Goal: Transaction & Acquisition: Purchase product/service

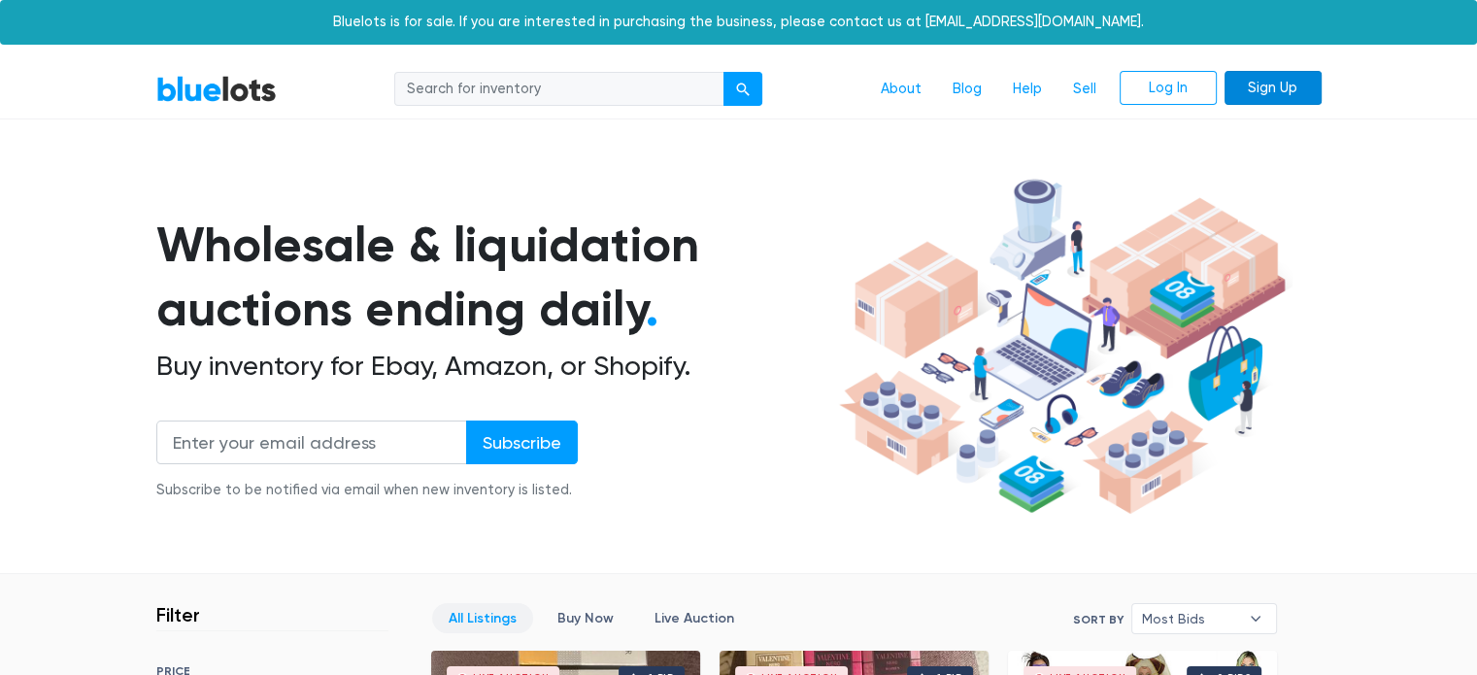
click at [1279, 81] on link "Sign Up" at bounding box center [1272, 88] width 97 height 35
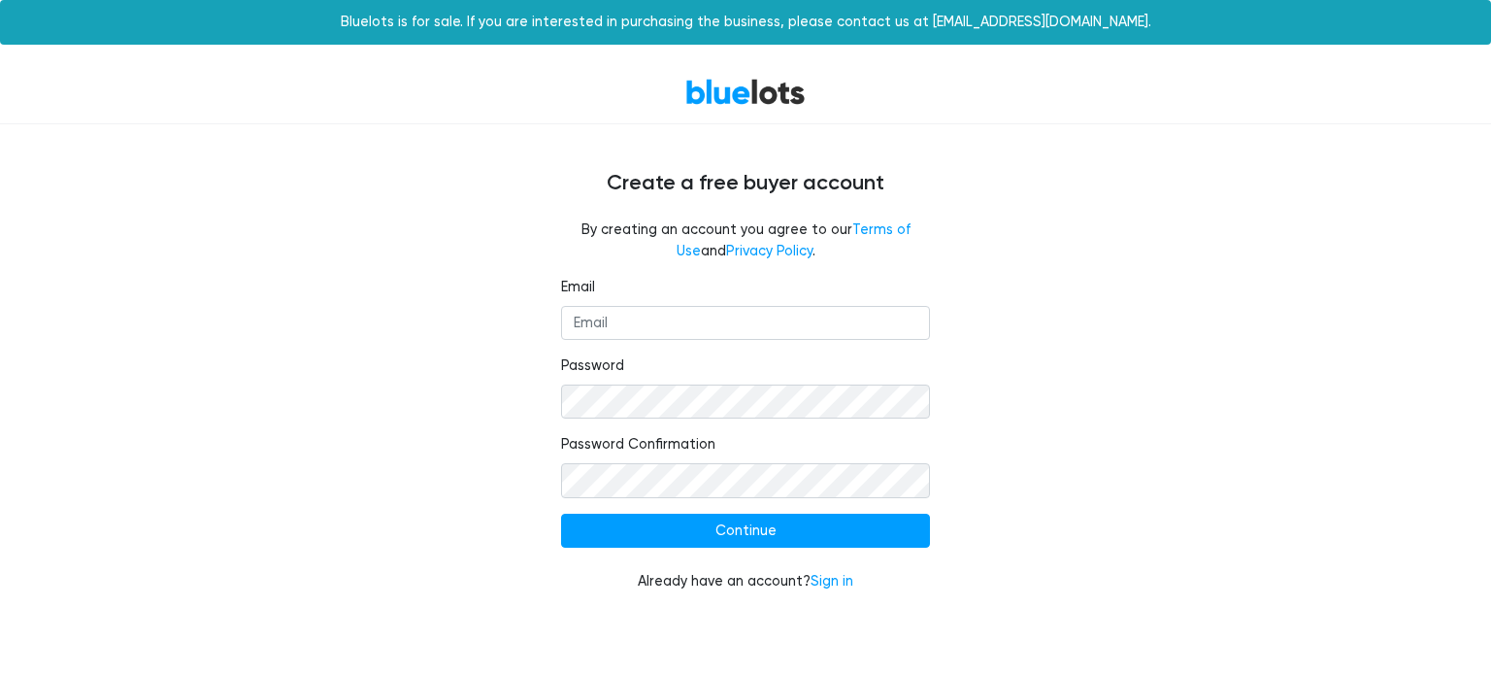
click at [600, 343] on form "Email Password Password Confirmation Continue Already have an account? Sign in" at bounding box center [745, 435] width 369 height 316
click at [614, 321] on input "Email" at bounding box center [745, 323] width 369 height 35
type input "[EMAIL_ADDRESS][DOMAIN_NAME]"
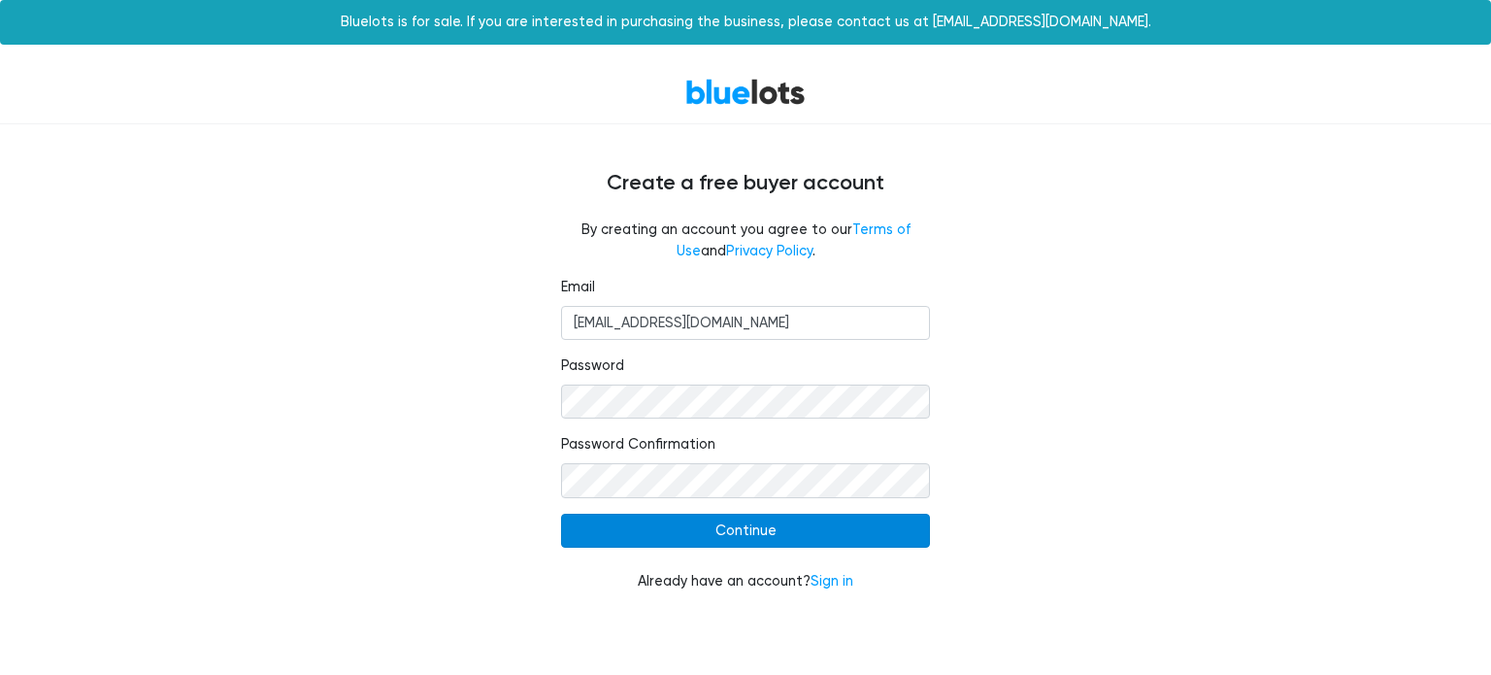
click at [746, 519] on input "Continue" at bounding box center [745, 531] width 369 height 35
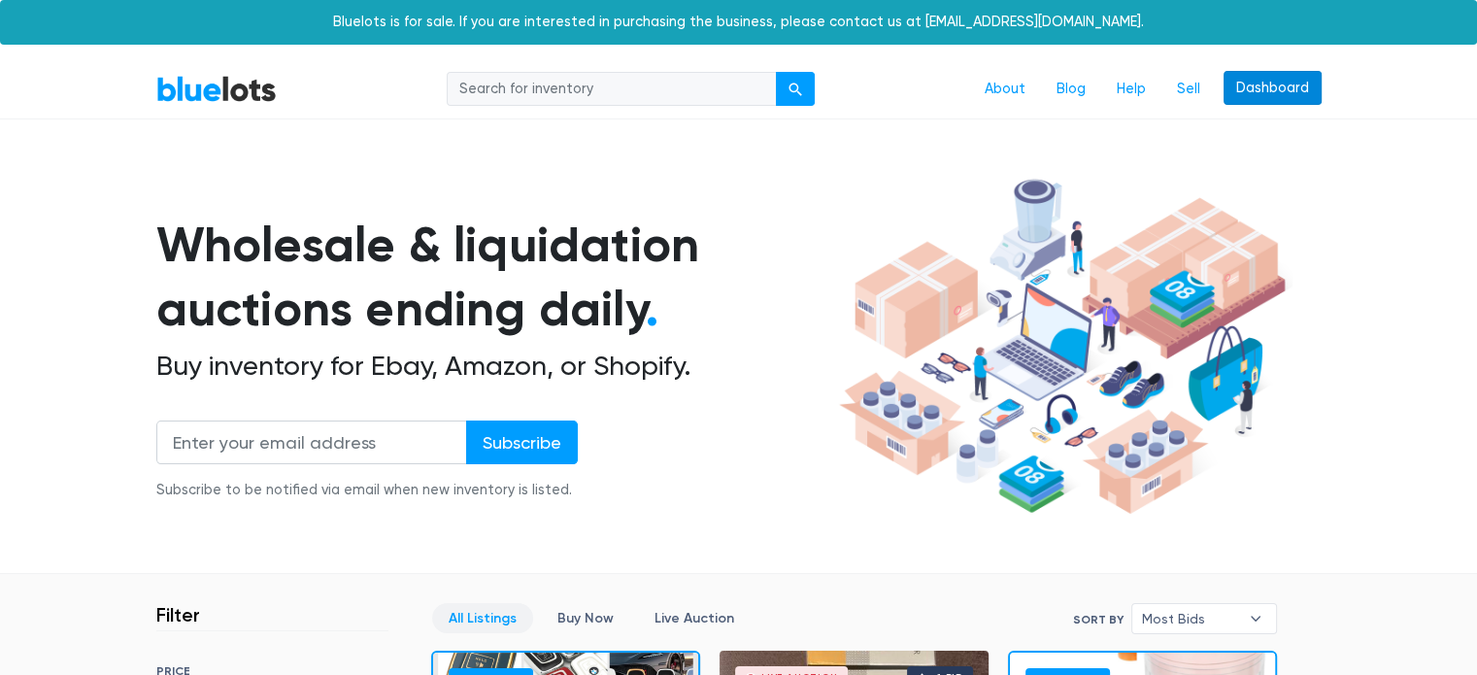
click at [1269, 84] on link "Dashboard" at bounding box center [1272, 88] width 98 height 35
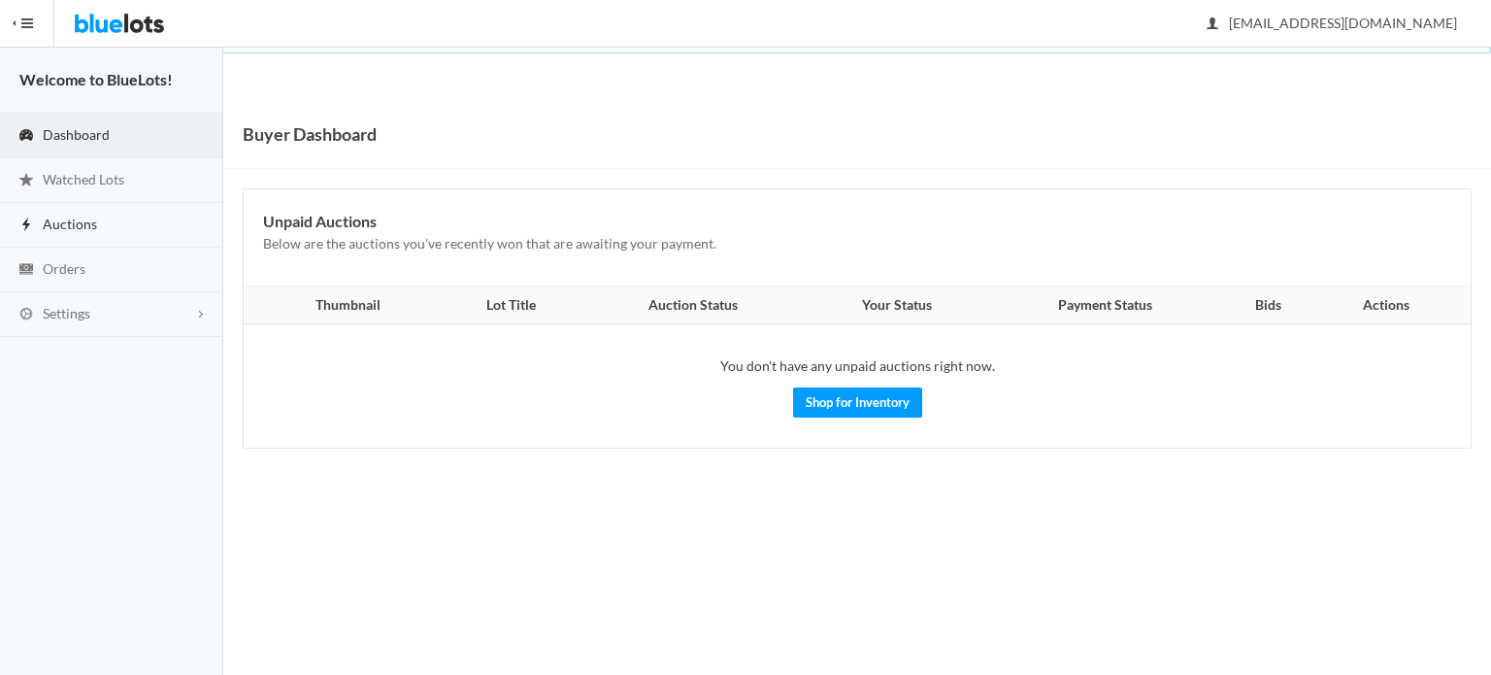
click at [56, 225] on span "Auctions" at bounding box center [70, 224] width 54 height 17
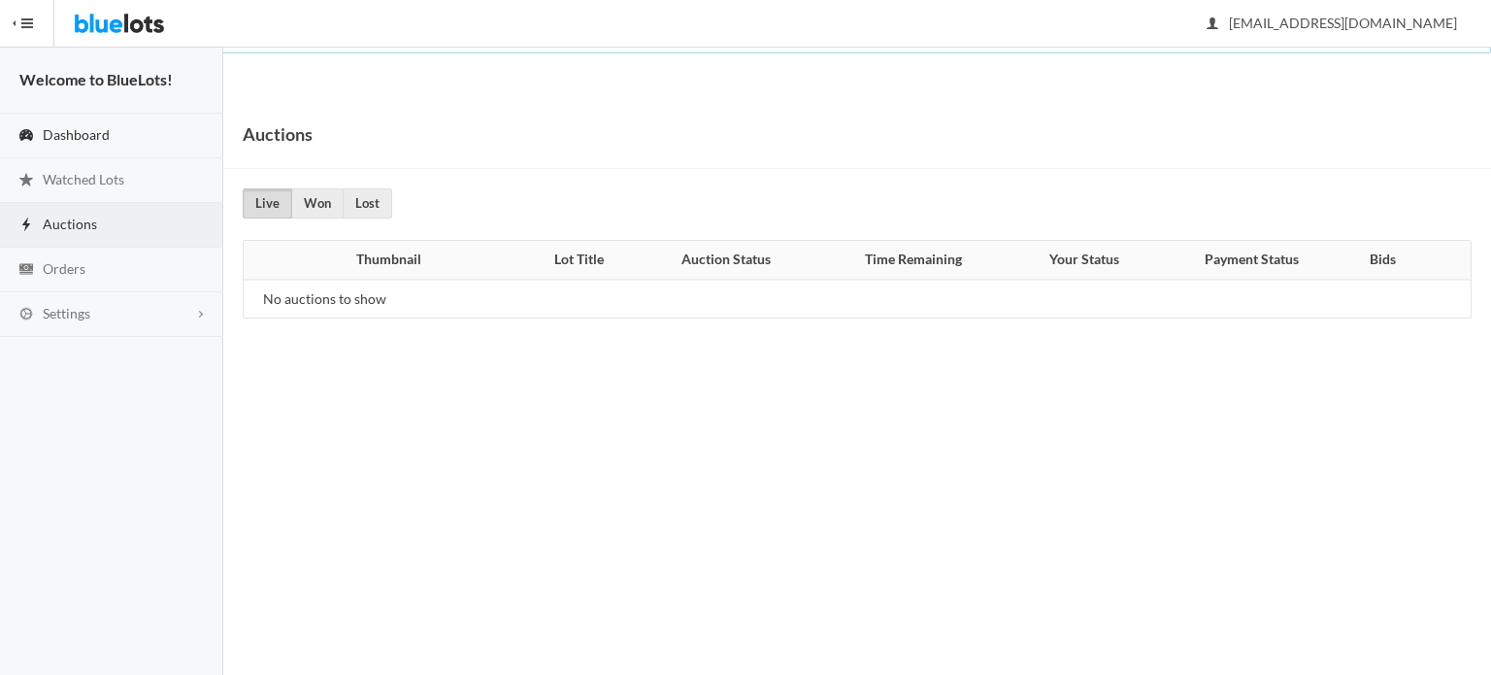
click at [109, 144] on link "Dashboard" at bounding box center [111, 136] width 223 height 45
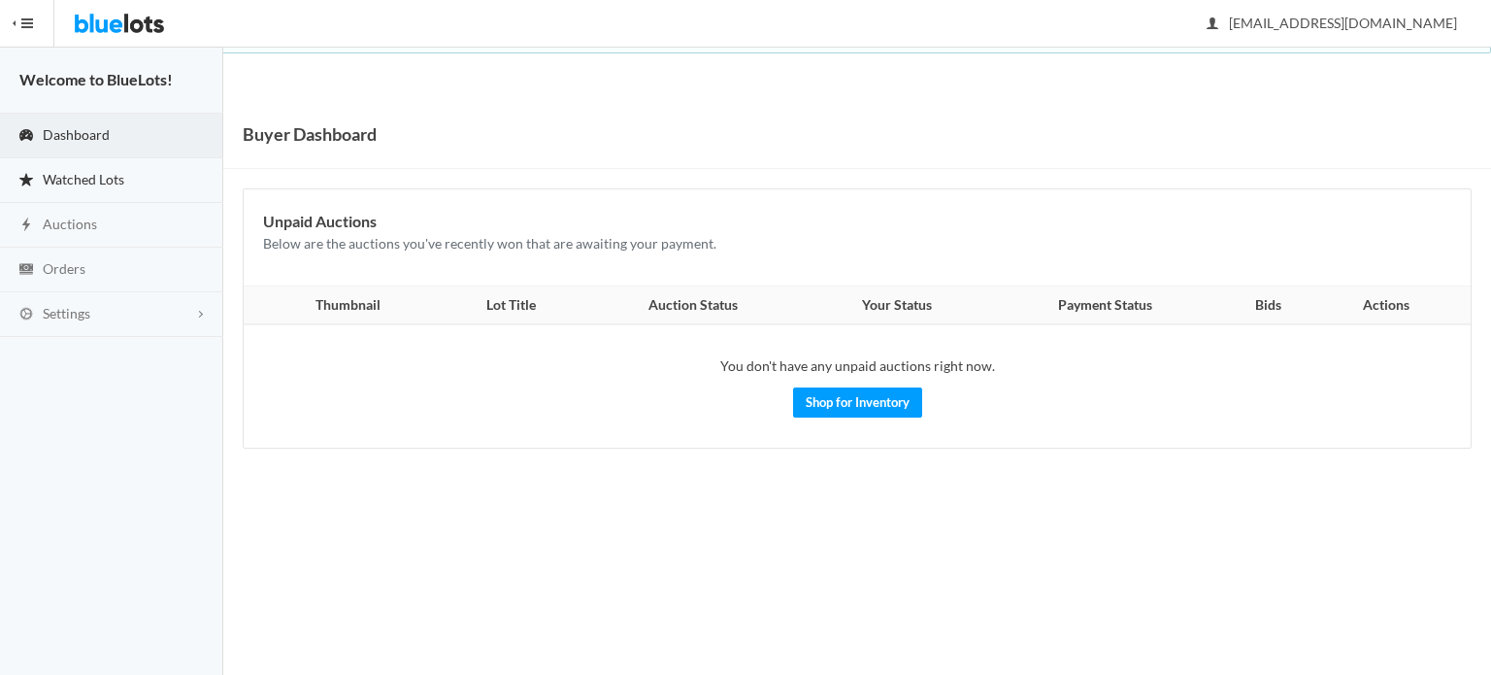
click at [101, 185] on span "Watched Lots" at bounding box center [84, 179] width 82 height 17
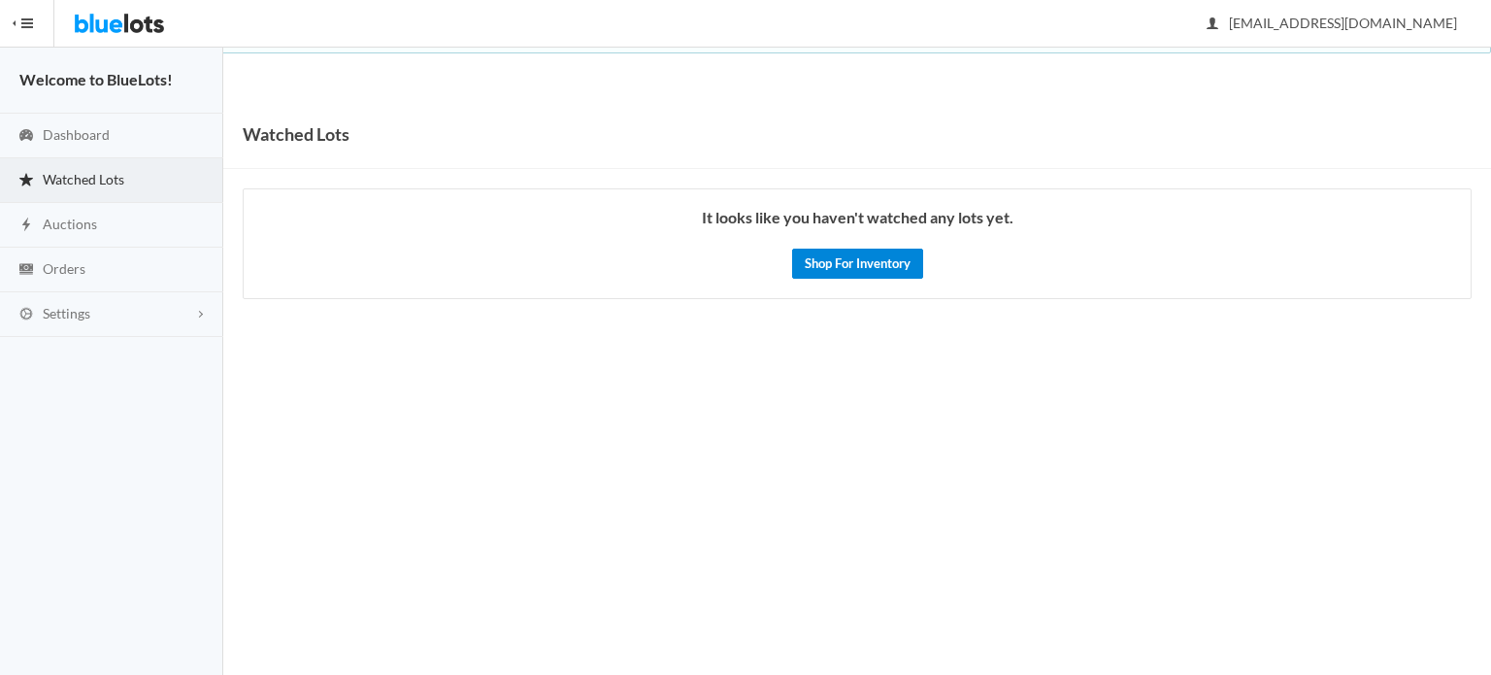
click at [893, 255] on link "Shop For Inventory" at bounding box center [857, 264] width 131 height 30
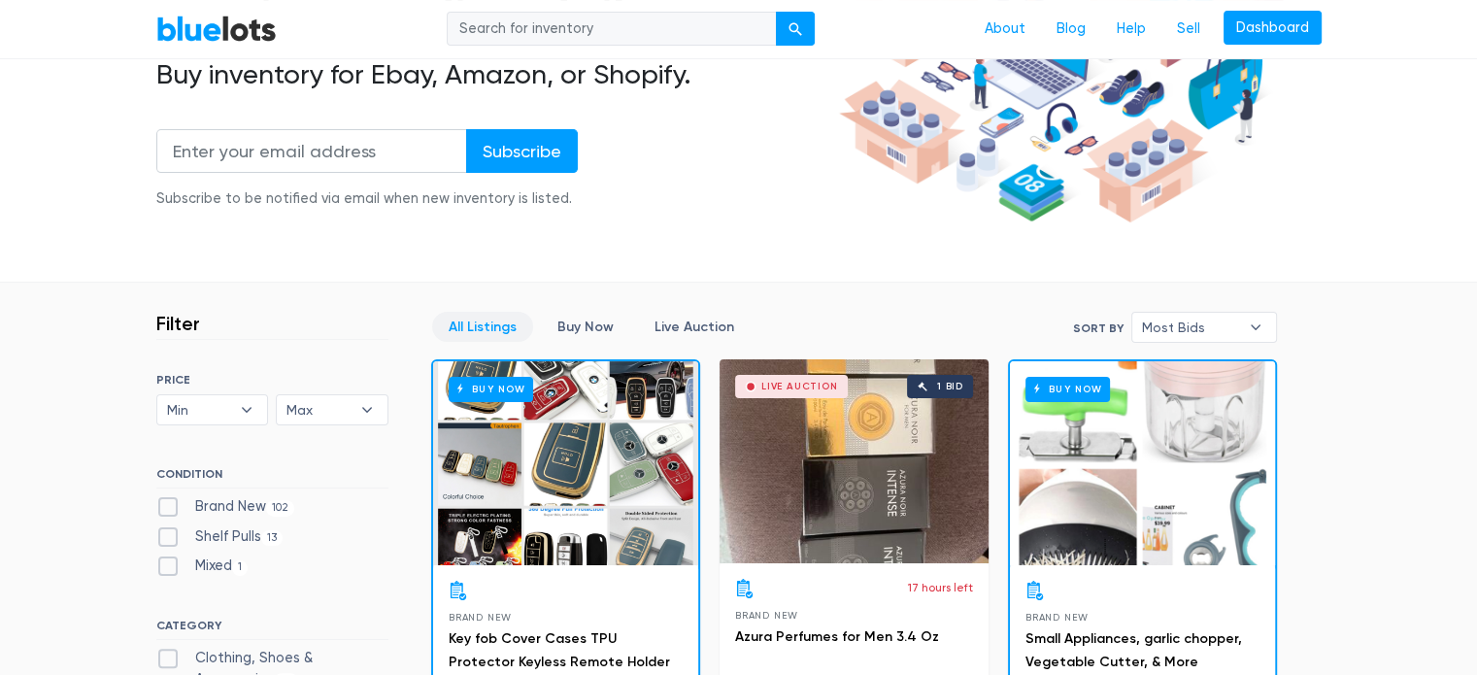
scroll to position [485, 0]
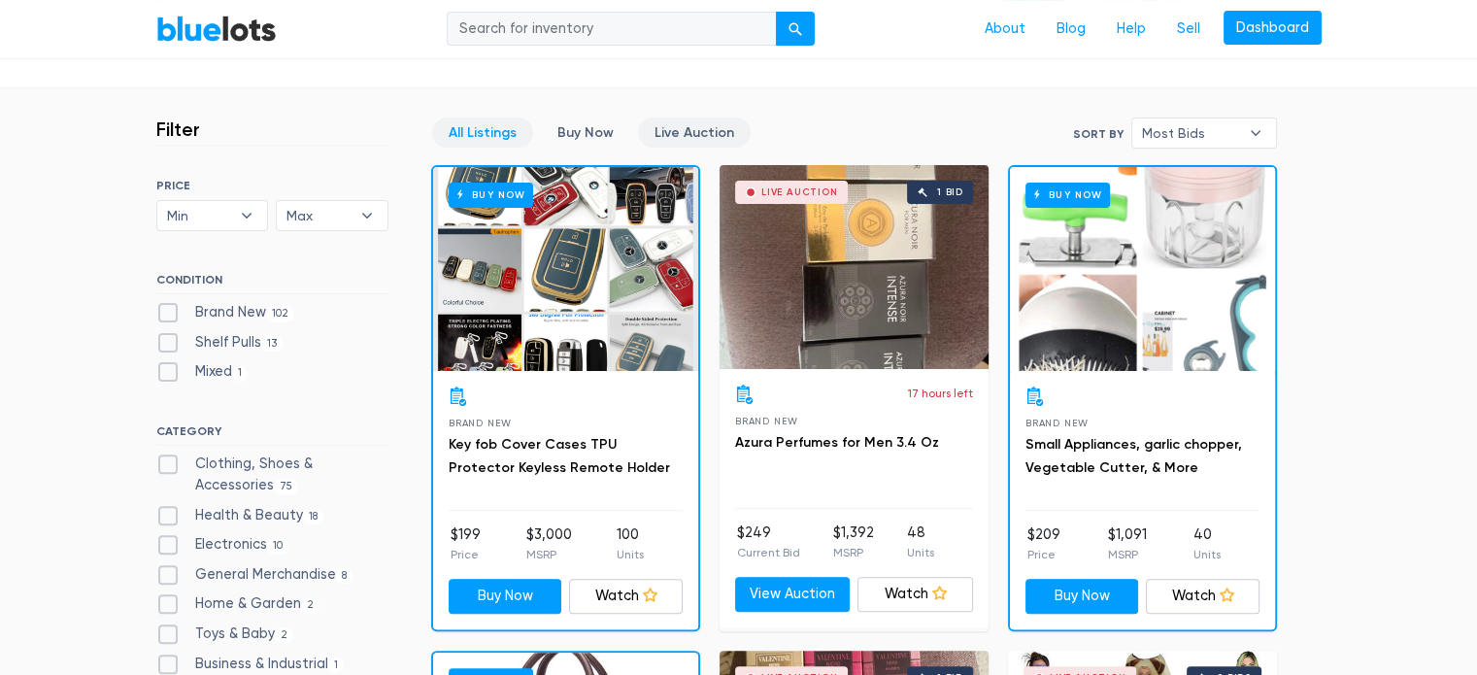
click at [675, 137] on link "Live Auction" at bounding box center [694, 132] width 113 height 30
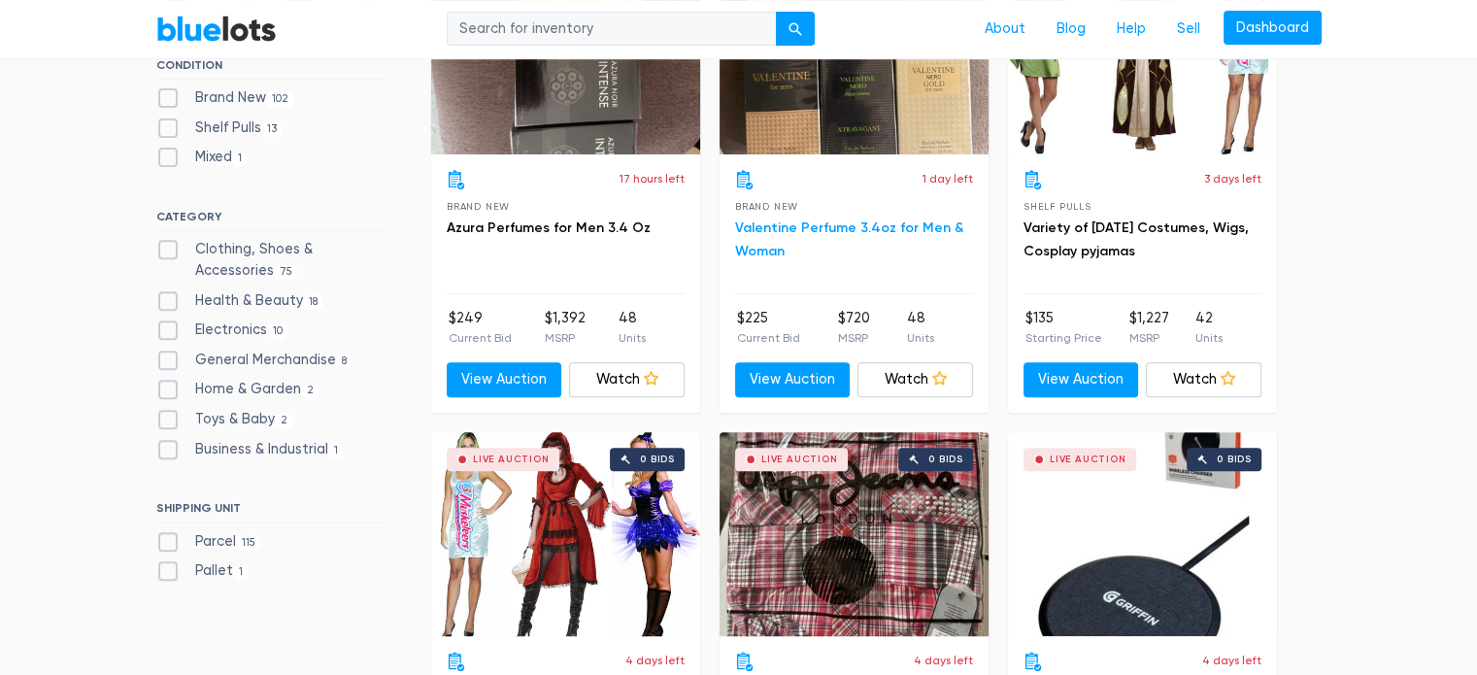
scroll to position [911, 0]
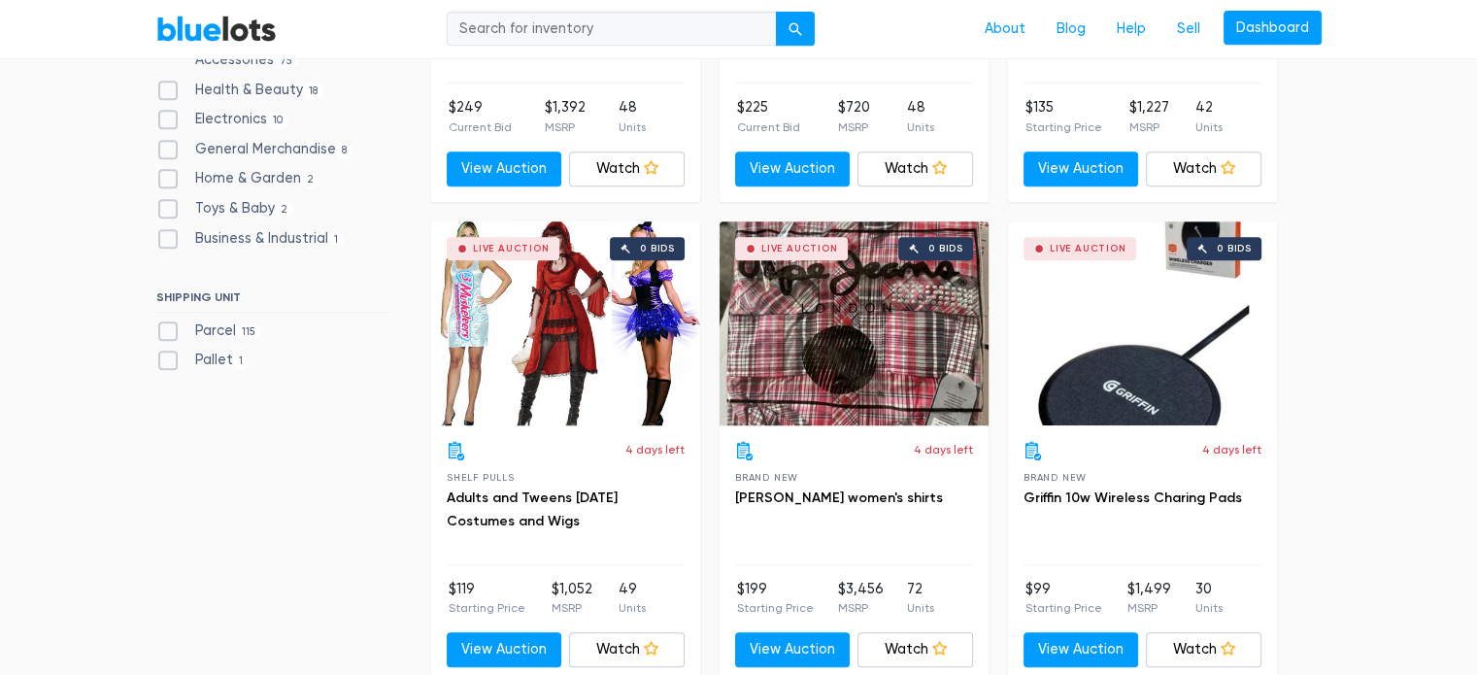
click at [166, 115] on label "Electronics 10" at bounding box center [222, 119] width 133 height 21
click at [166, 115] on input "Electronics 10" at bounding box center [162, 115] width 13 height 13
checkbox input "true"
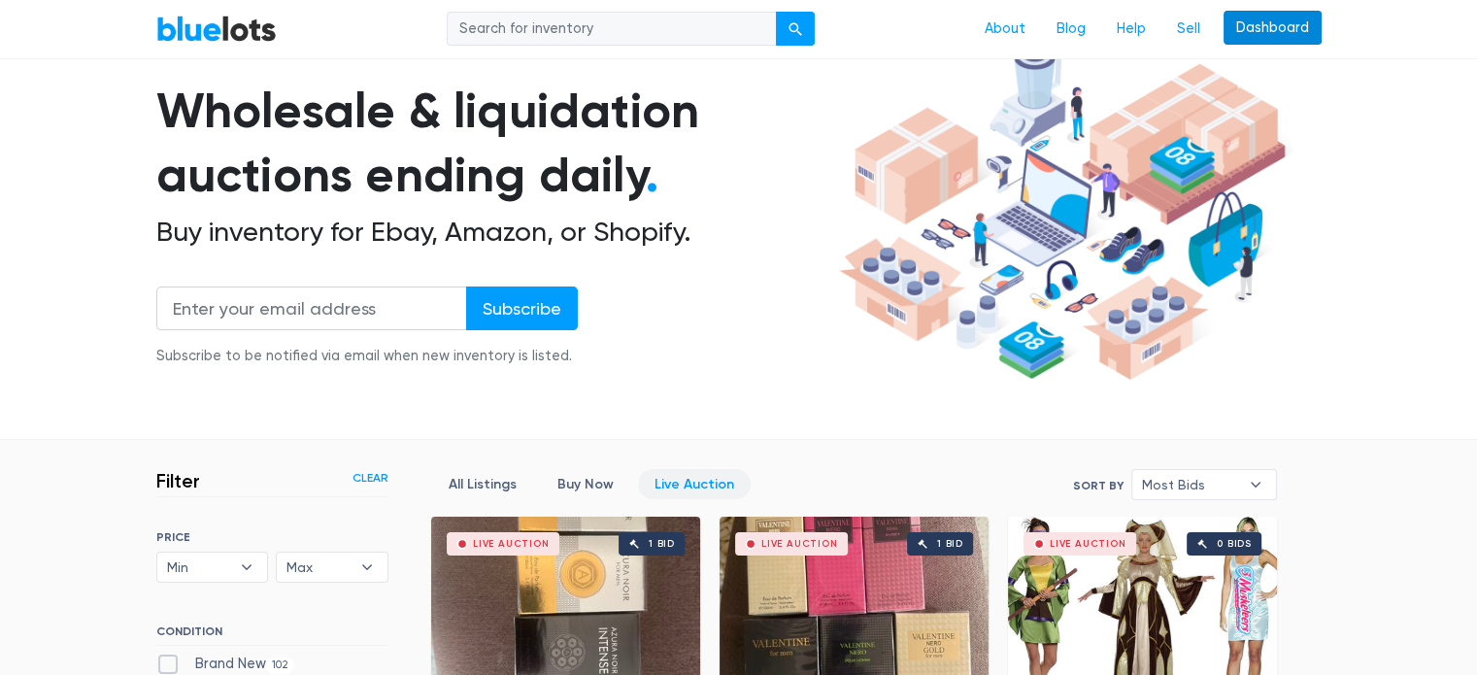
scroll to position [0, 0]
